Goal: Check status: Check status

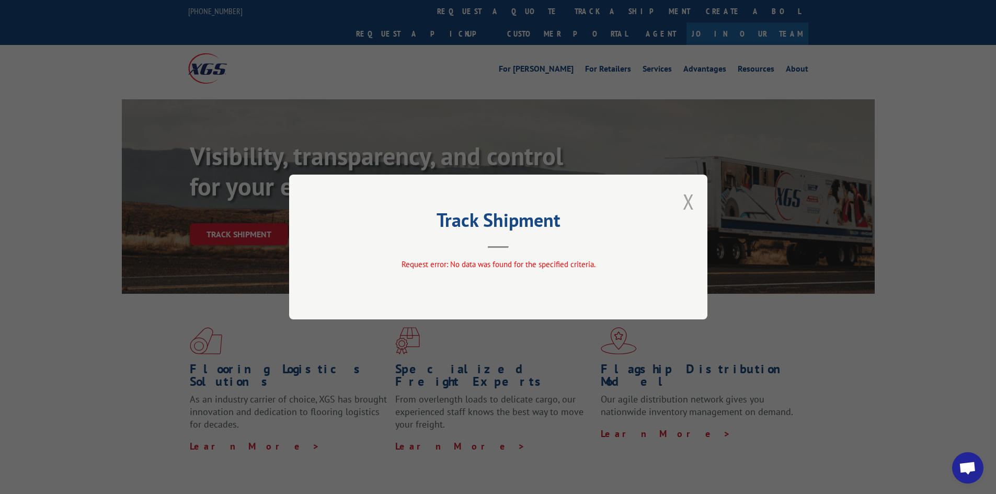
click at [690, 197] on button "Close modal" at bounding box center [688, 202] width 11 height 28
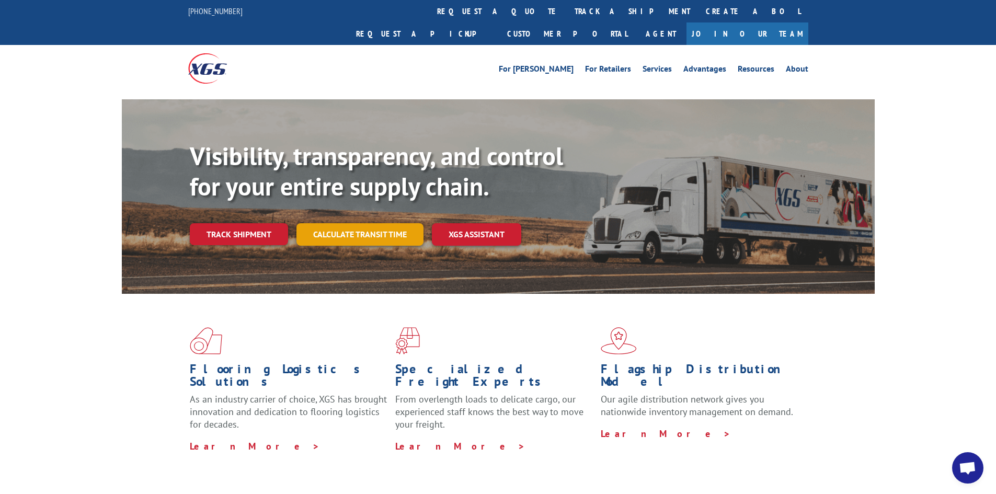
click at [370, 223] on link "Calculate transit time" at bounding box center [359, 234] width 127 height 22
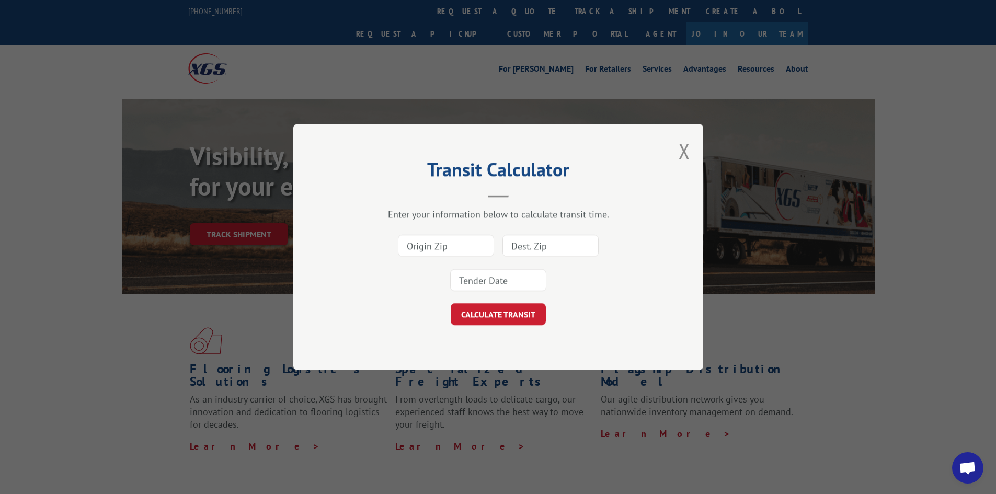
click at [444, 242] on input at bounding box center [446, 246] width 96 height 22
click at [448, 249] on input at bounding box center [446, 246] width 96 height 22
paste input "30719"
type input "30719"
click at [544, 246] on input at bounding box center [550, 246] width 96 height 22
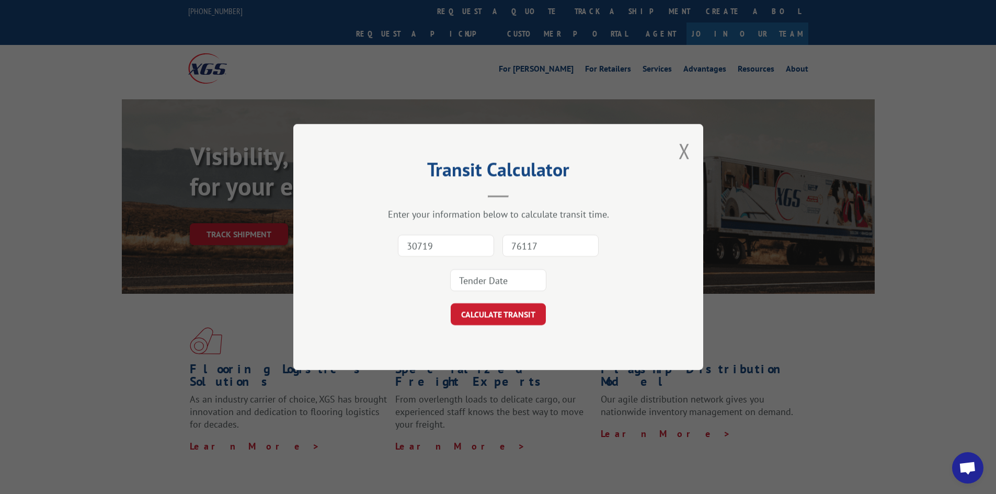
type input "76117"
click at [451, 303] on button "CALCULATE TRANSIT" at bounding box center [498, 314] width 95 height 22
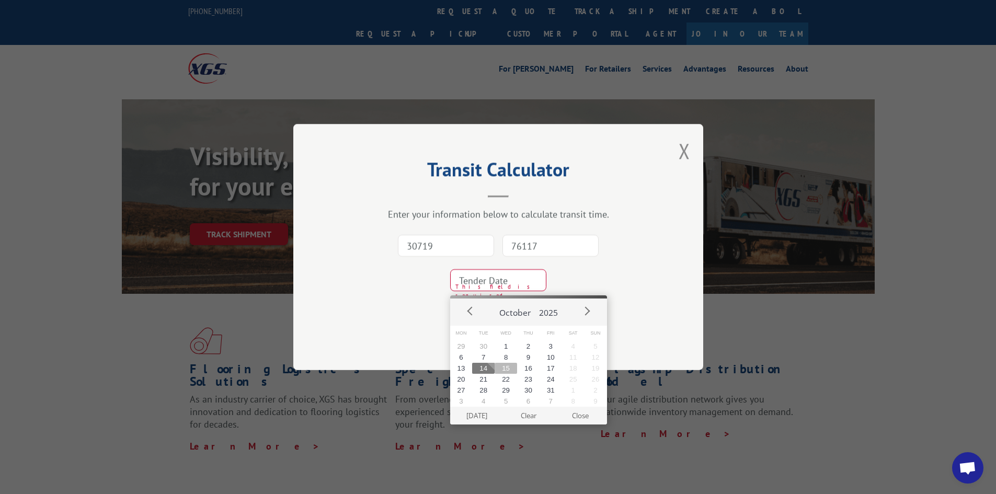
click at [505, 367] on button "15" at bounding box center [505, 368] width 22 height 11
type input "[DATE]"
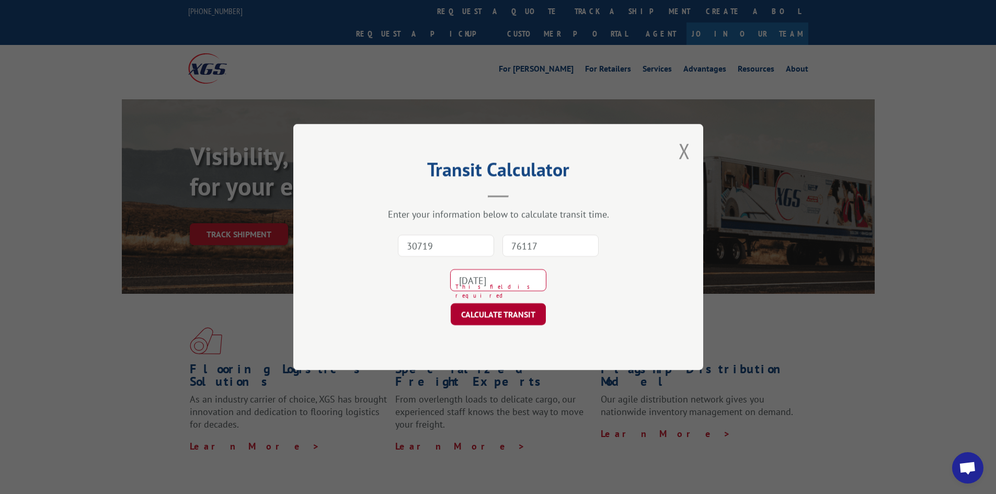
click at [525, 315] on button "CALCULATE TRANSIT" at bounding box center [498, 314] width 95 height 22
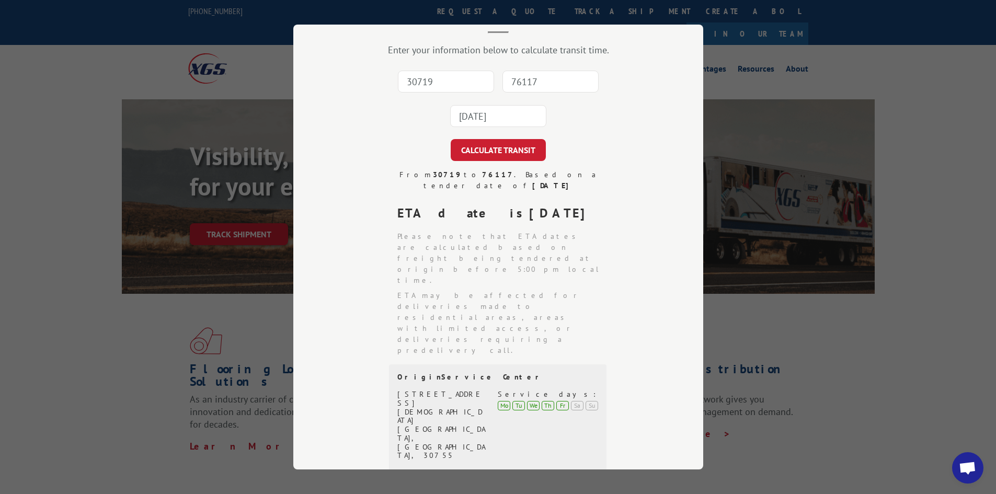
scroll to position [209, 0]
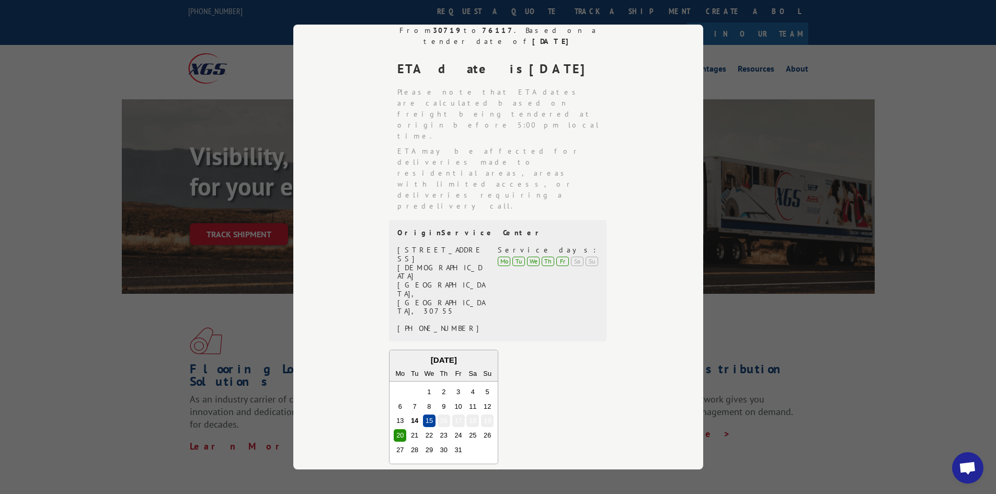
click at [269, 207] on div "Transit Calculator Enter your information below to calculate transit time. 3071…" at bounding box center [498, 247] width 996 height 494
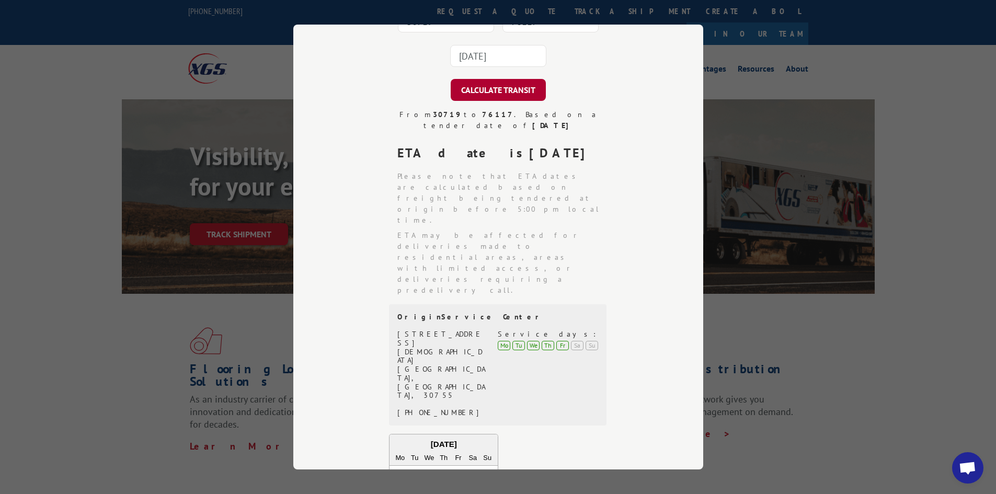
scroll to position [0, 0]
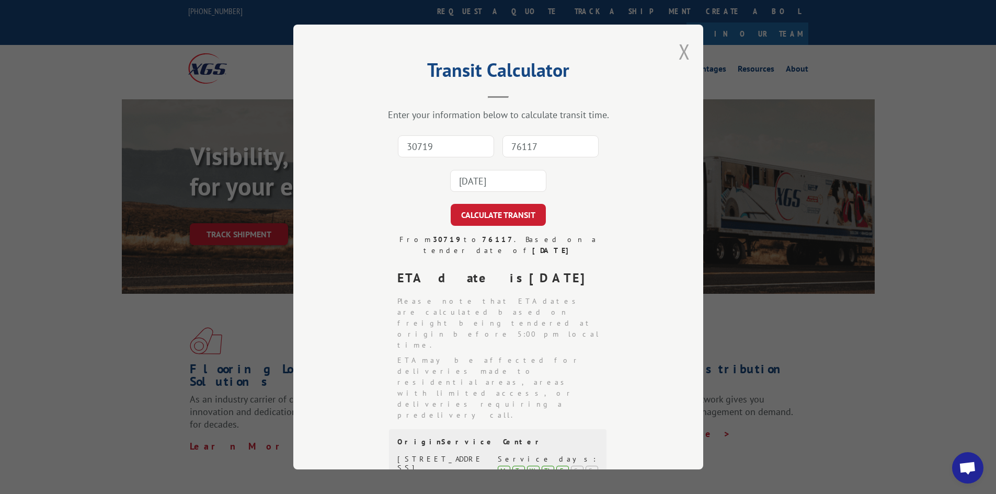
click at [678, 57] on button "Close modal" at bounding box center [683, 52] width 11 height 28
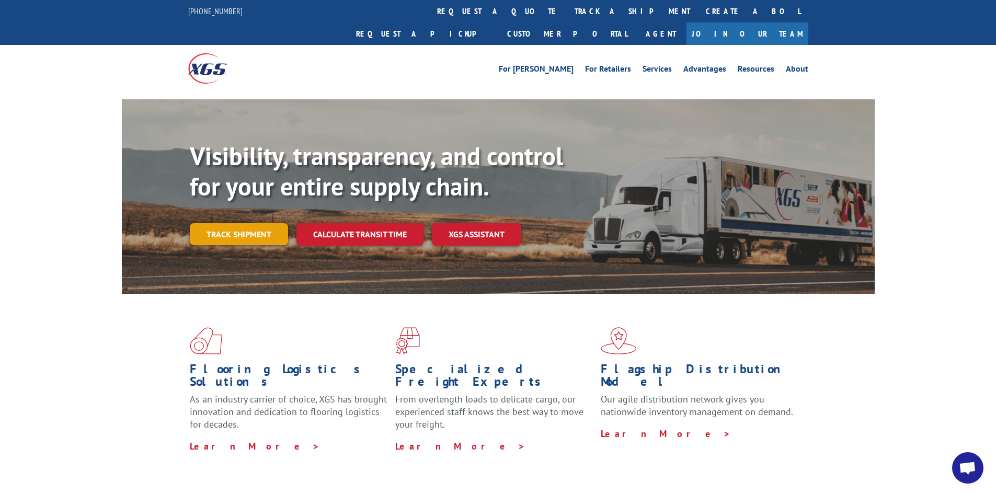
click at [225, 223] on link "Track shipment" at bounding box center [239, 234] width 98 height 22
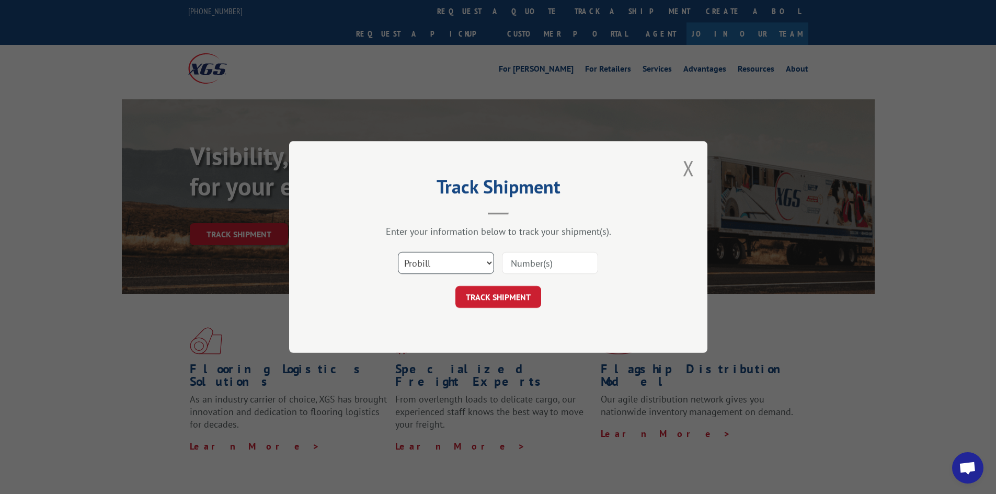
click at [448, 268] on select "Select category... Probill BOL PO" at bounding box center [446, 263] width 96 height 22
select select "po"
click at [398, 252] on select "Select category... Probill BOL PO" at bounding box center [446, 263] width 96 height 22
click at [533, 266] on input at bounding box center [550, 263] width 96 height 22
type input "fw000975"
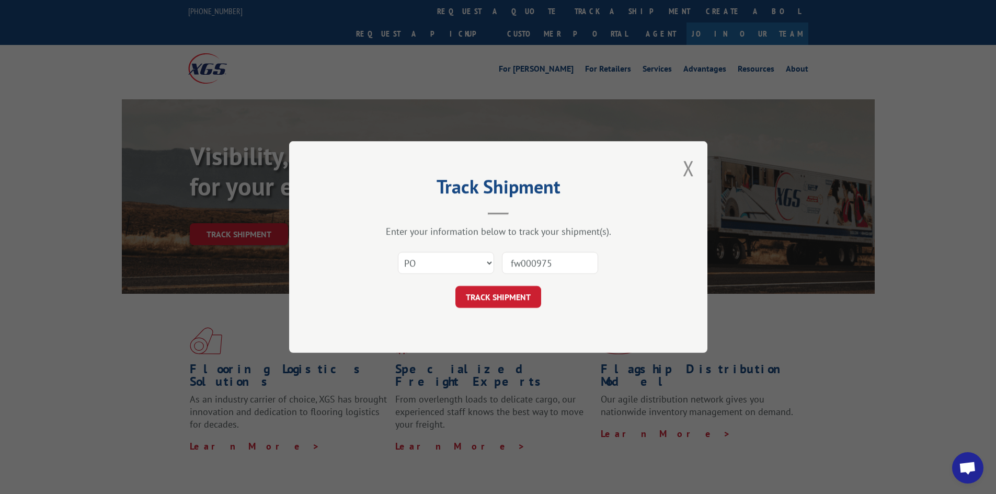
click button "TRACK SHIPMENT" at bounding box center [498, 297] width 86 height 22
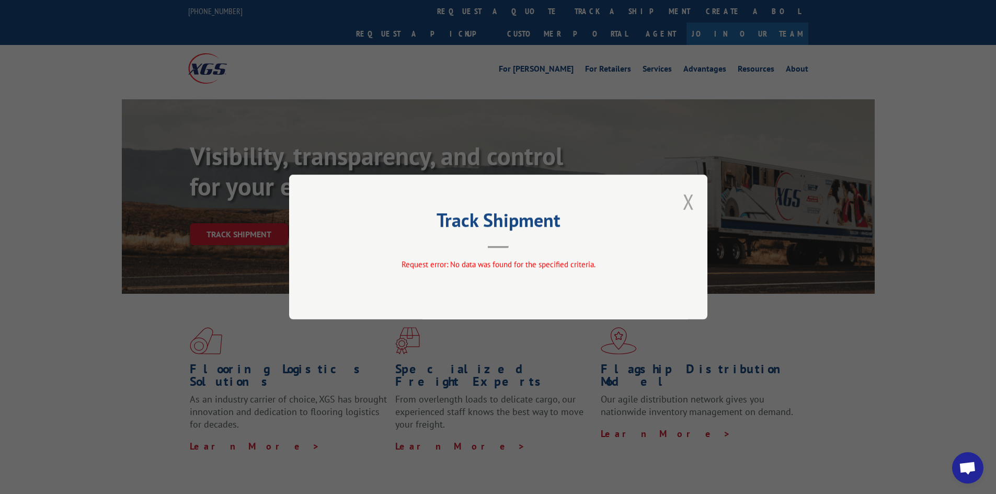
click at [685, 200] on button "Close modal" at bounding box center [688, 202] width 11 height 28
